Goal: Task Accomplishment & Management: Manage account settings

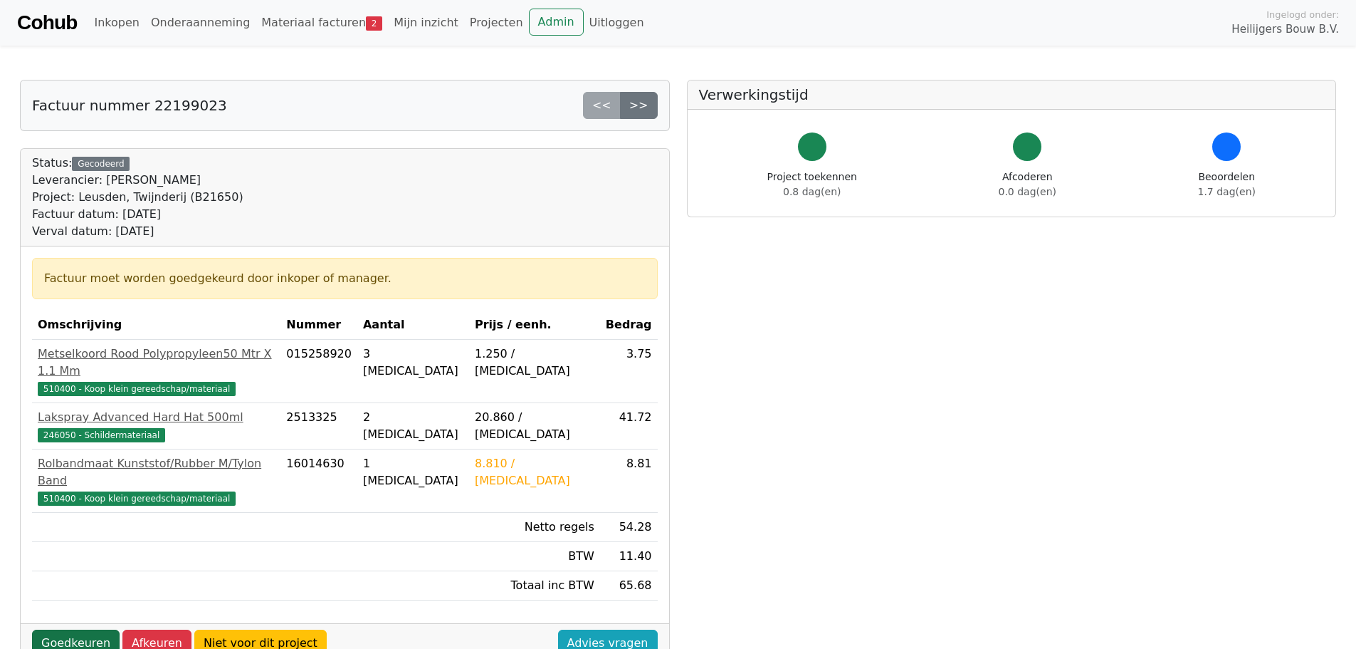
click at [78, 629] on link "Goedkeuren" at bounding box center [76, 642] width 88 height 27
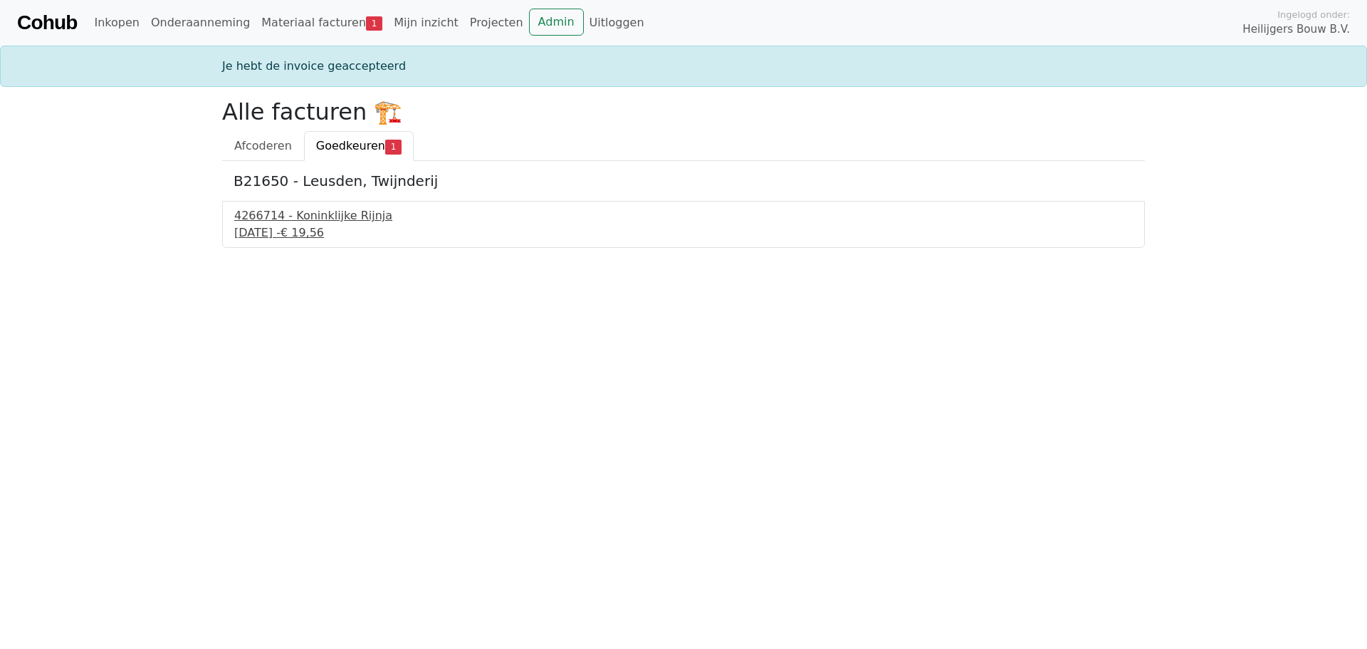
click at [304, 217] on div "4266714 - Koninklijke Rijnja" at bounding box center [683, 215] width 898 height 17
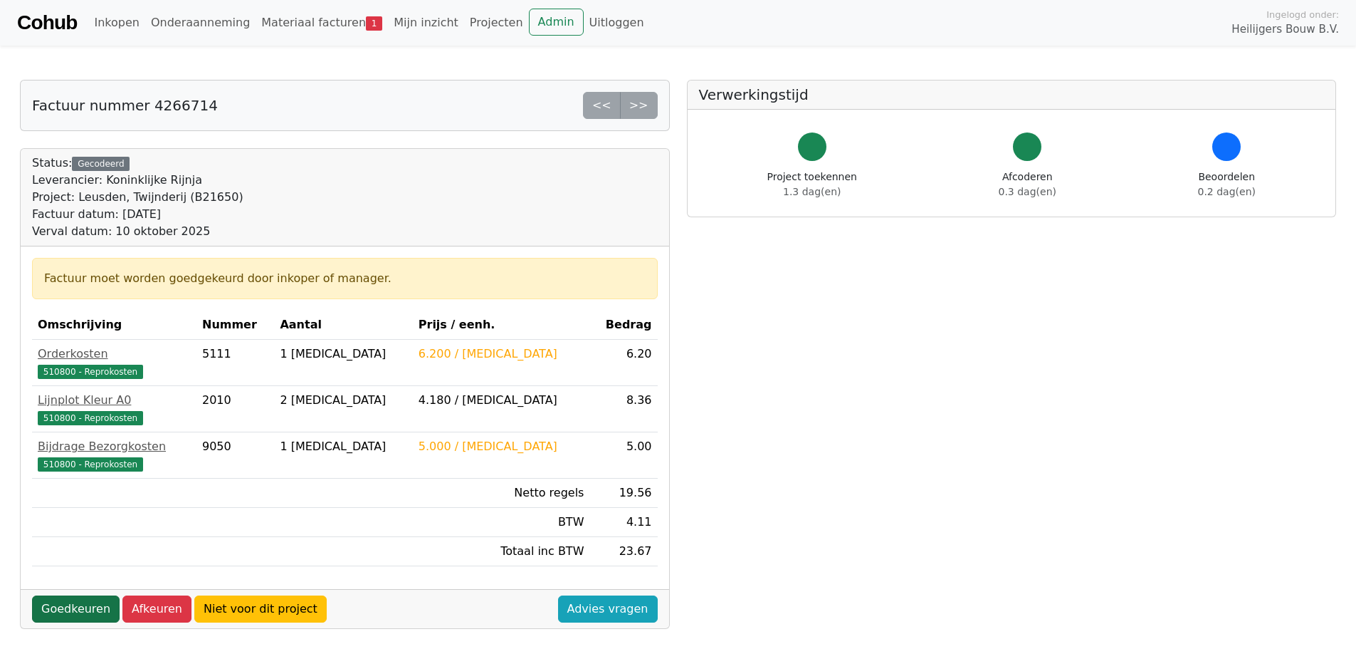
click at [84, 610] on link "Goedkeuren" at bounding box center [76, 608] width 88 height 27
